Goal: Entertainment & Leisure: Consume media (video, audio)

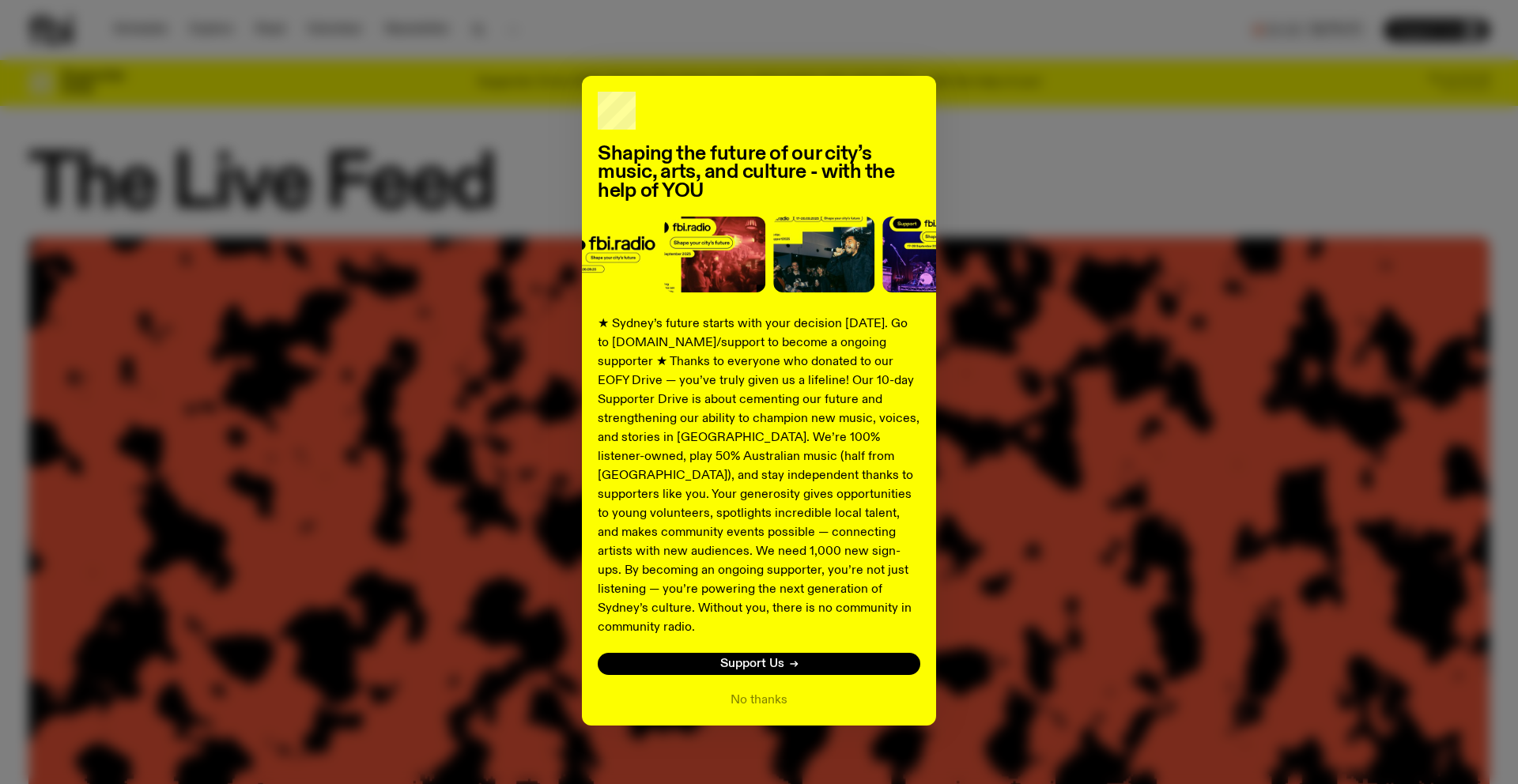
drag, startPoint x: 775, startPoint y: 681, endPoint x: 690, endPoint y: 574, distance: 136.7
click at [775, 691] on button "No thanks" at bounding box center [759, 699] width 57 height 19
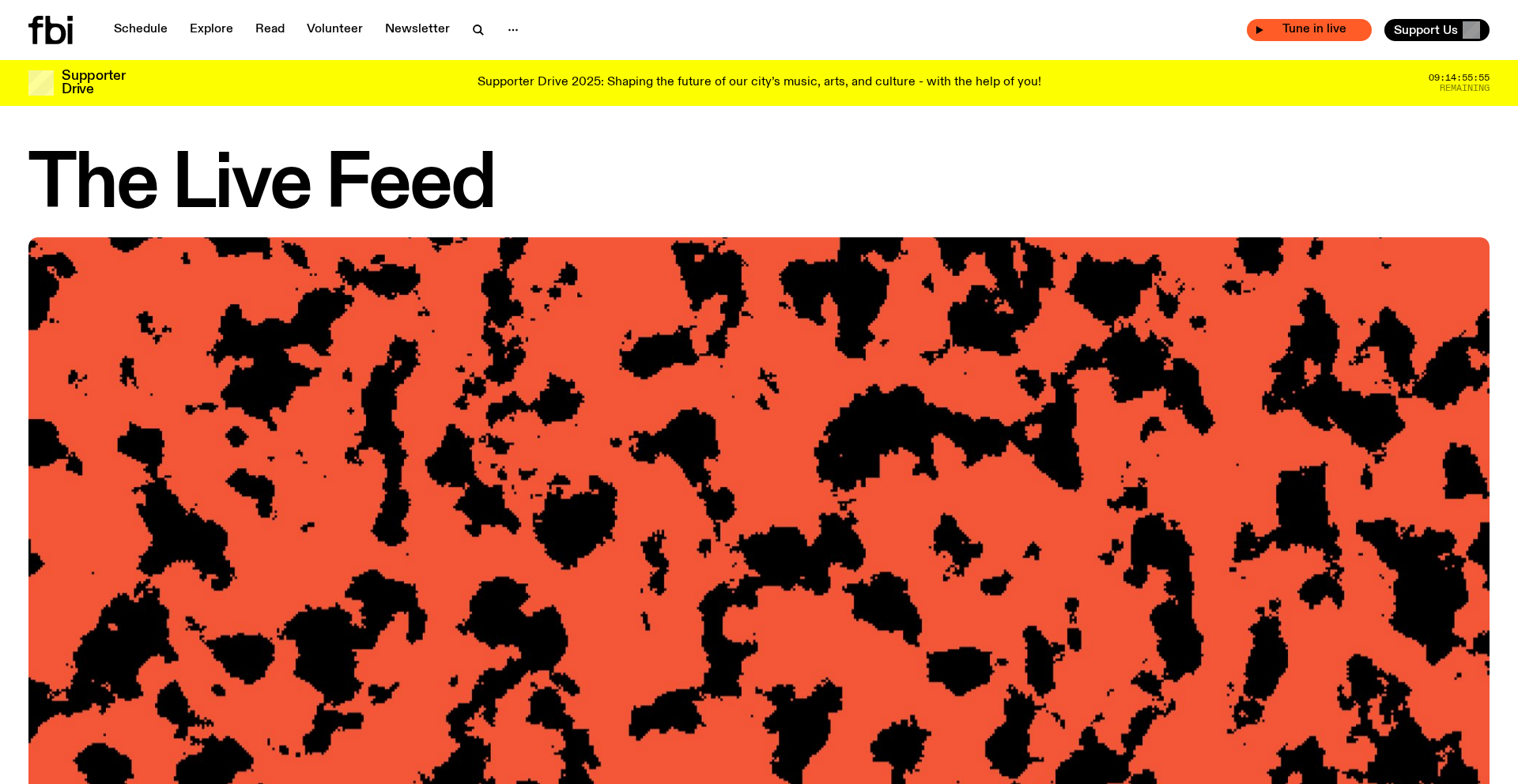
click at [1298, 33] on span "Tune in live" at bounding box center [1314, 29] width 99 height 12
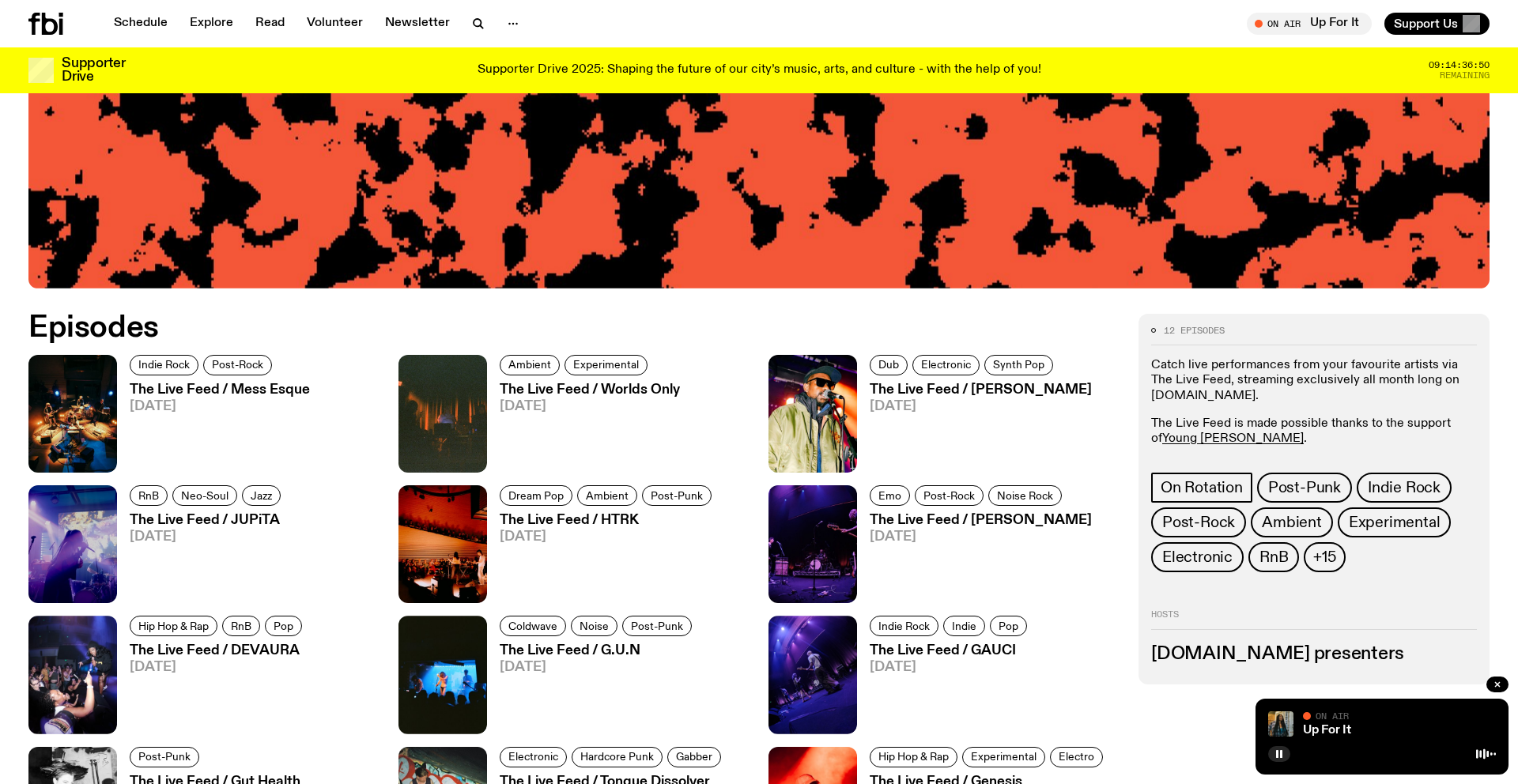
scroll to position [764, 0]
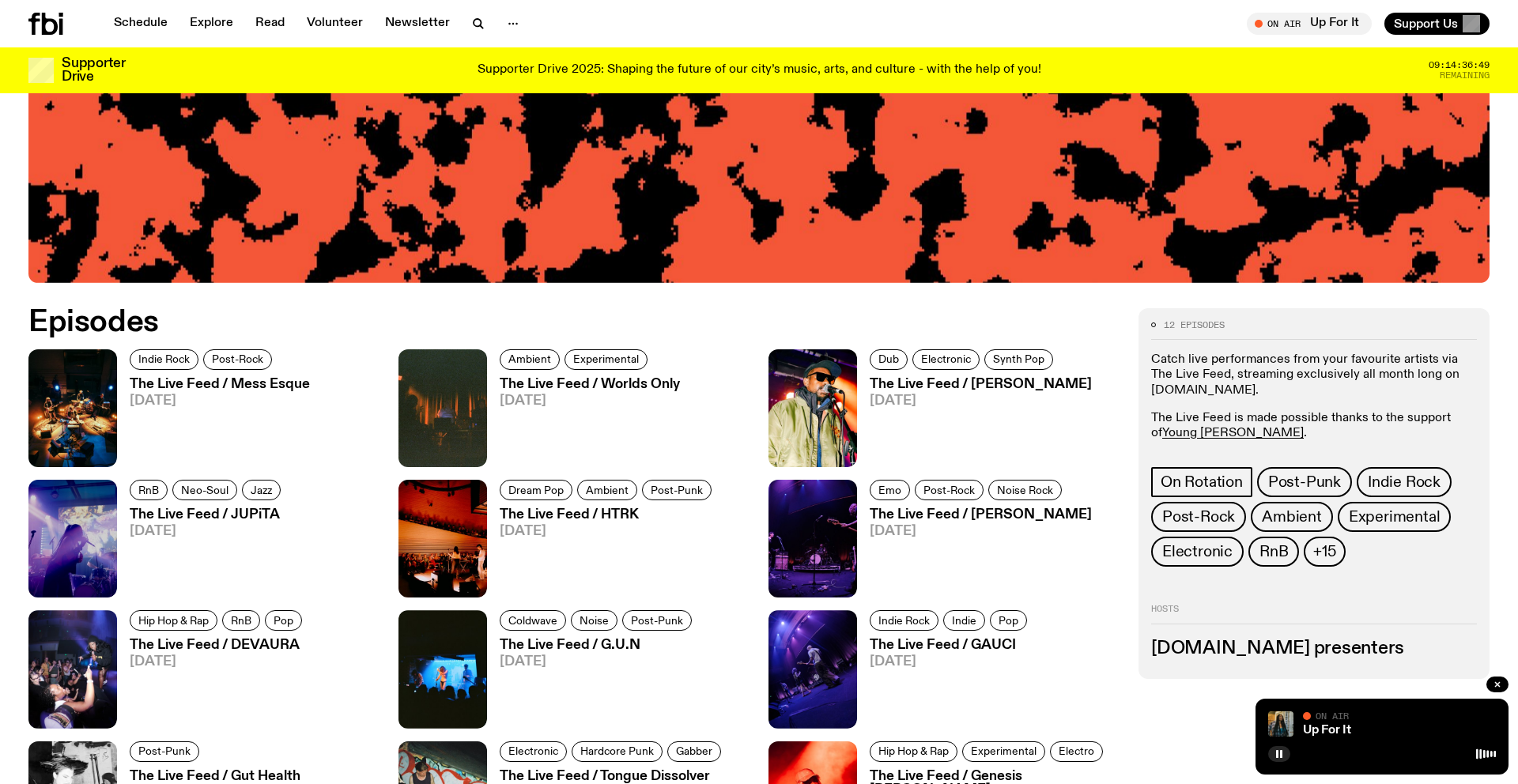
click at [1429, 732] on div "Up For It" at bounding box center [1397, 730] width 196 height 12
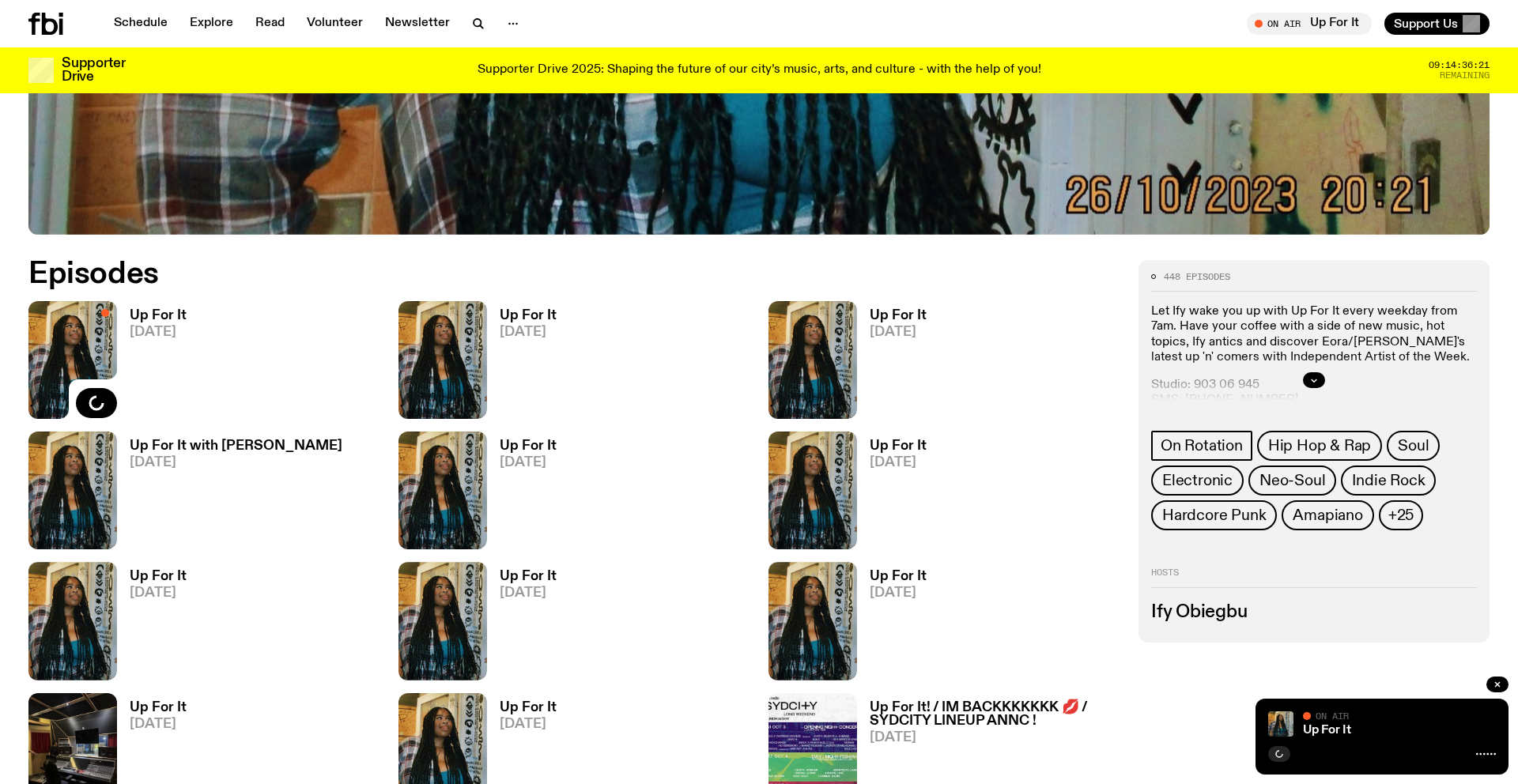
scroll to position [790, 0]
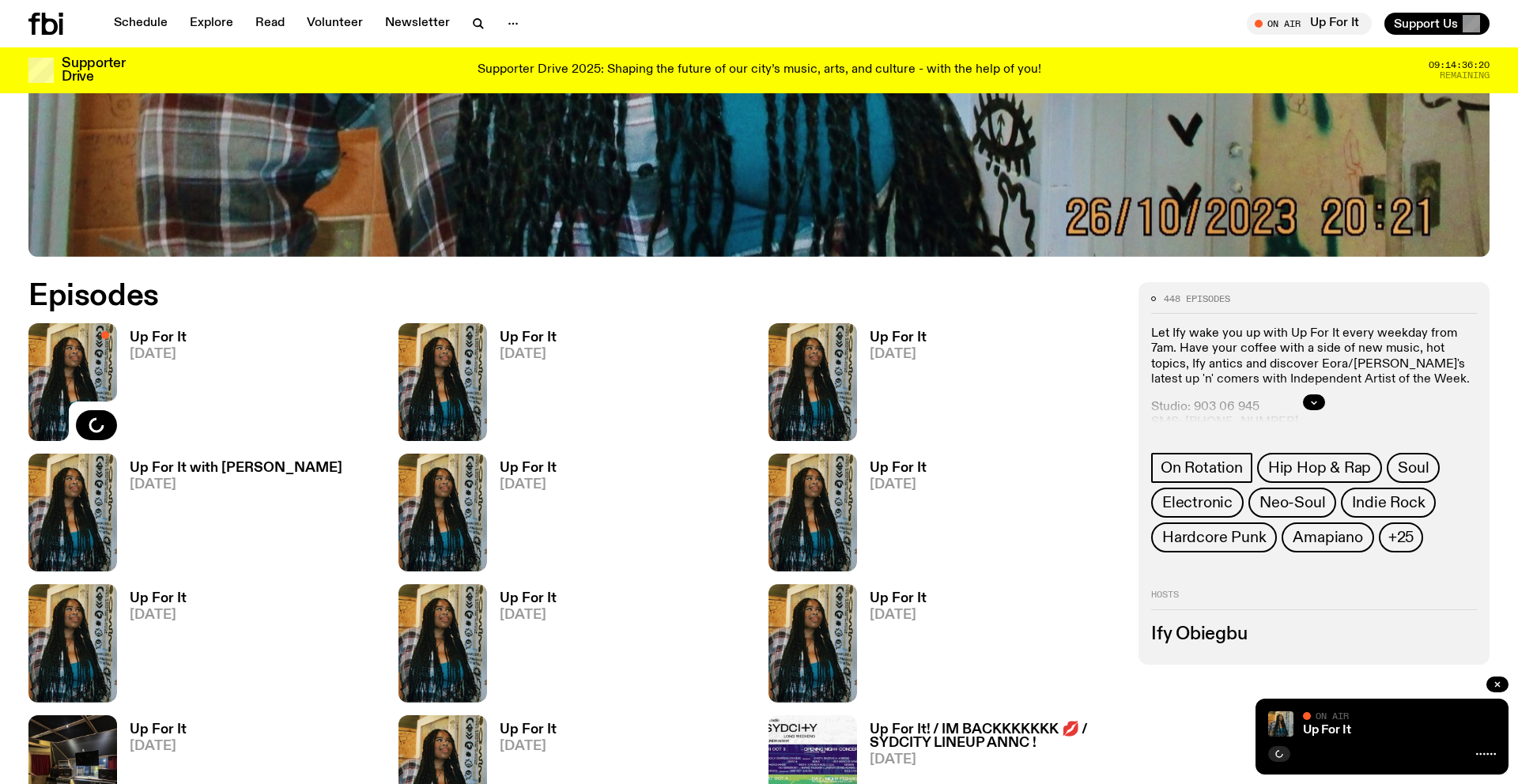
click at [1398, 741] on div "Up For It On Air On Air" at bounding box center [1383, 736] width 253 height 76
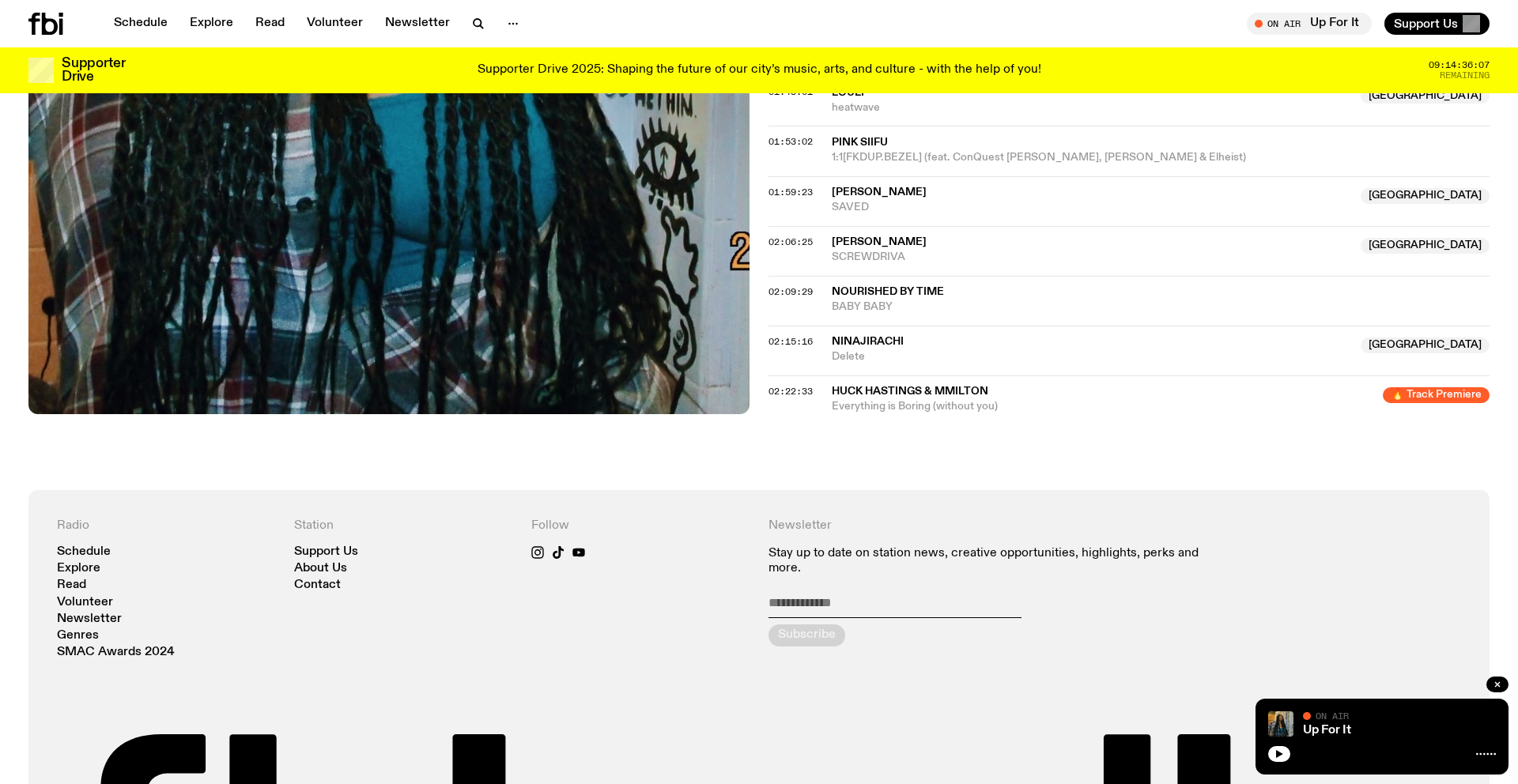
scroll to position [1450, 0]
